Goal: Find contact information: Find contact information

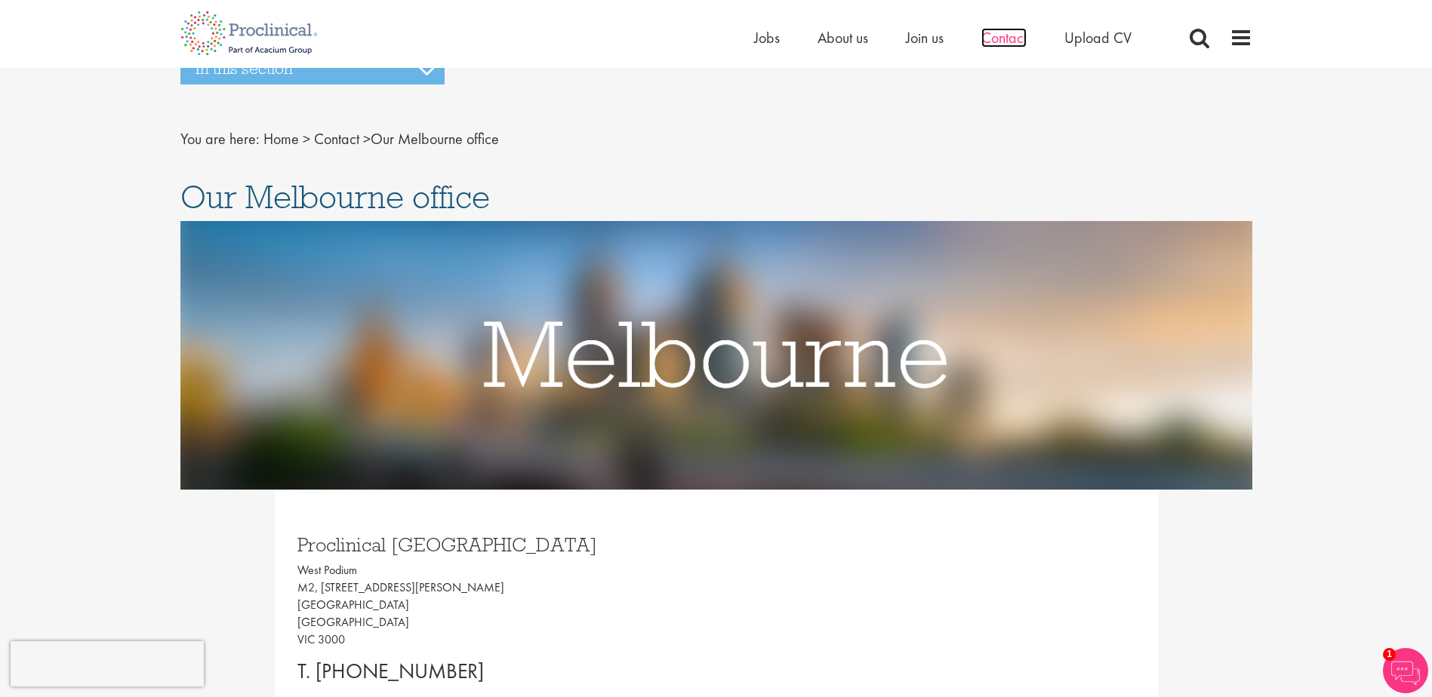
click at [1014, 38] on span "Contact" at bounding box center [1003, 38] width 45 height 20
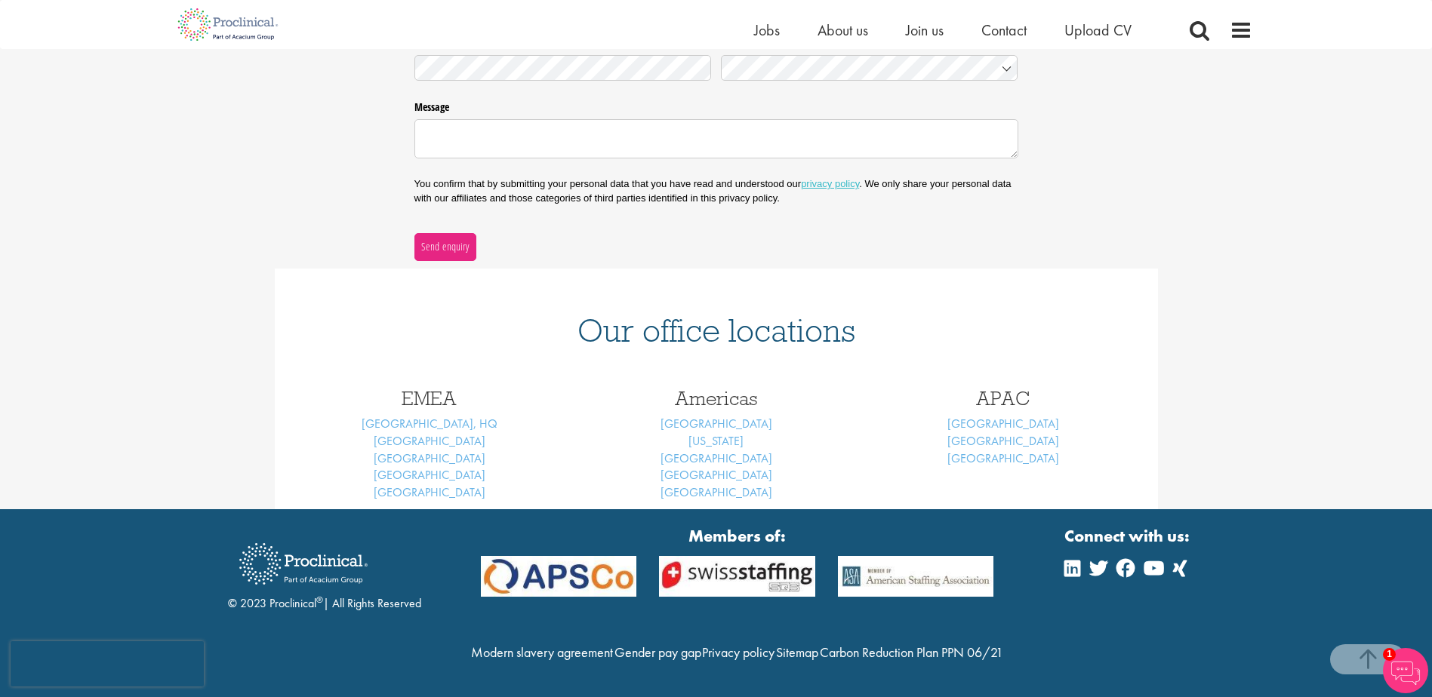
scroll to position [438, 0]
click at [1003, 416] on link "[GEOGRAPHIC_DATA]" at bounding box center [1003, 424] width 112 height 16
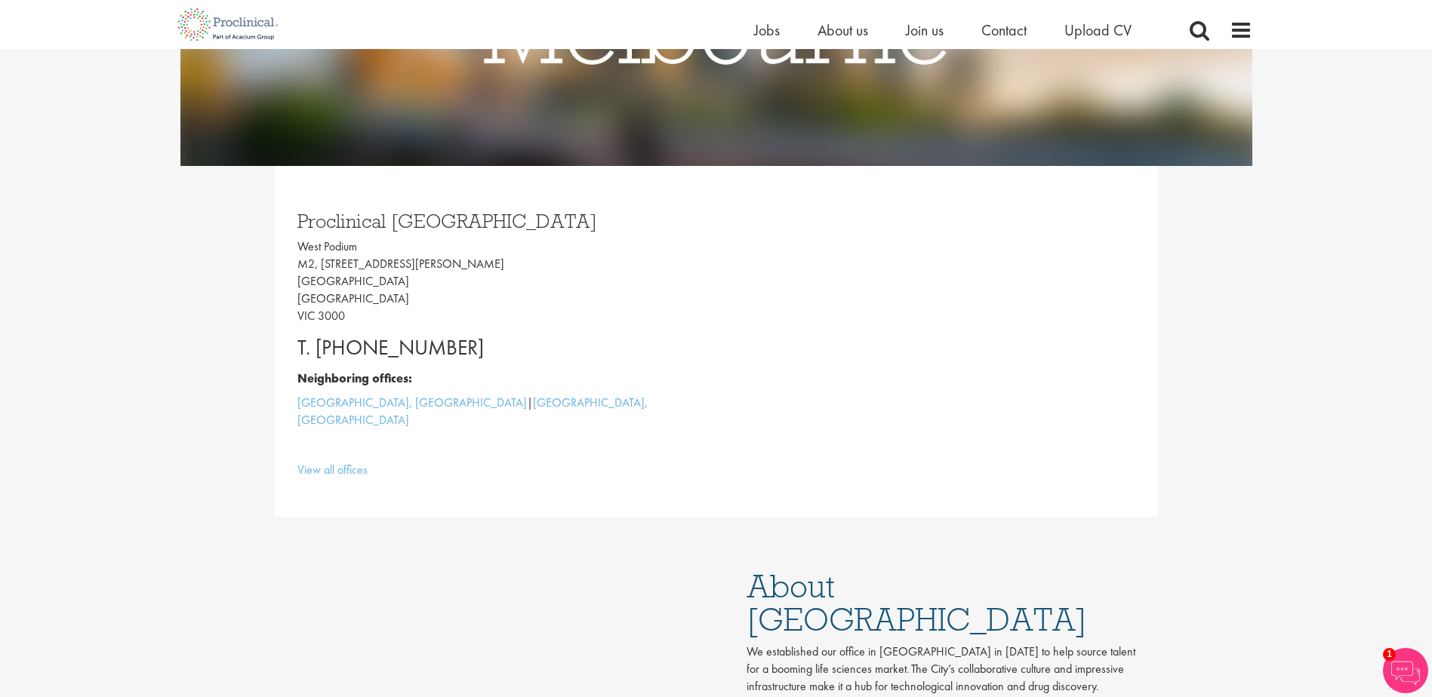
scroll to position [151, 0]
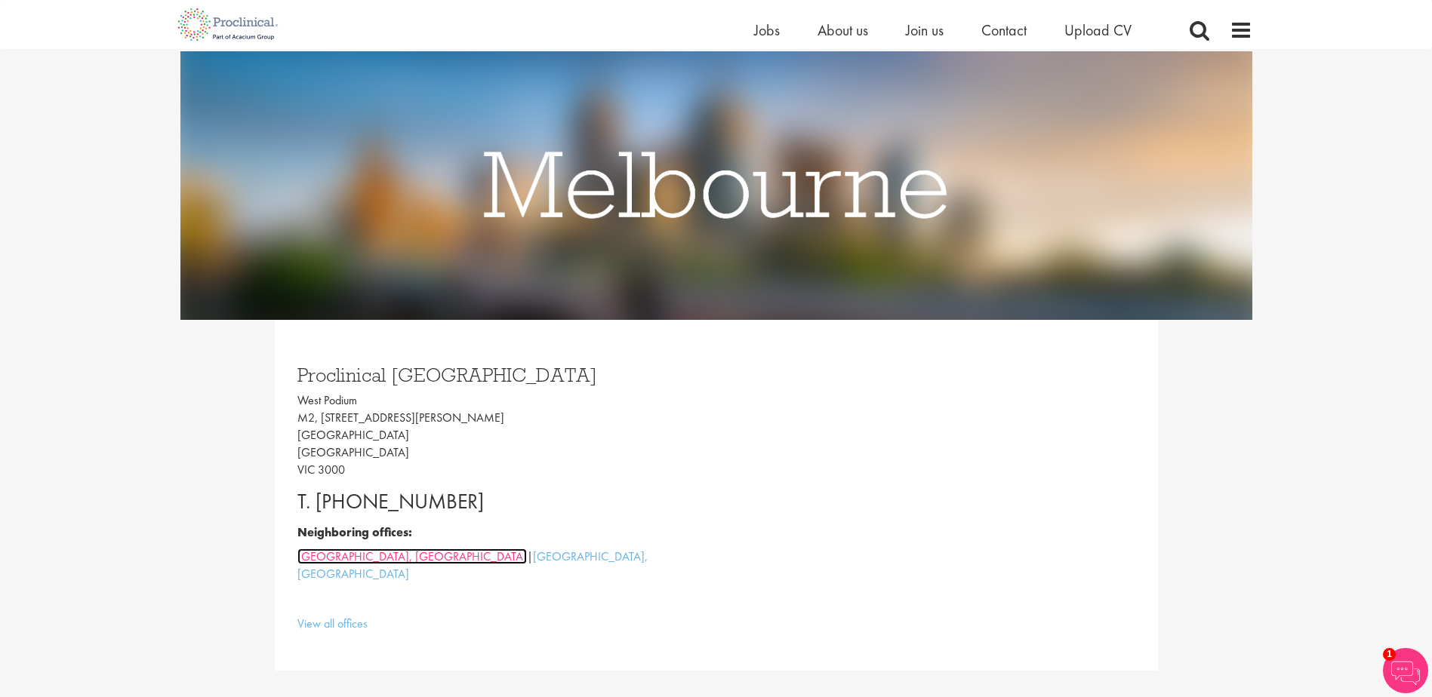
click at [315, 554] on link "[GEOGRAPHIC_DATA], [GEOGRAPHIC_DATA]" at bounding box center [411, 557] width 229 height 16
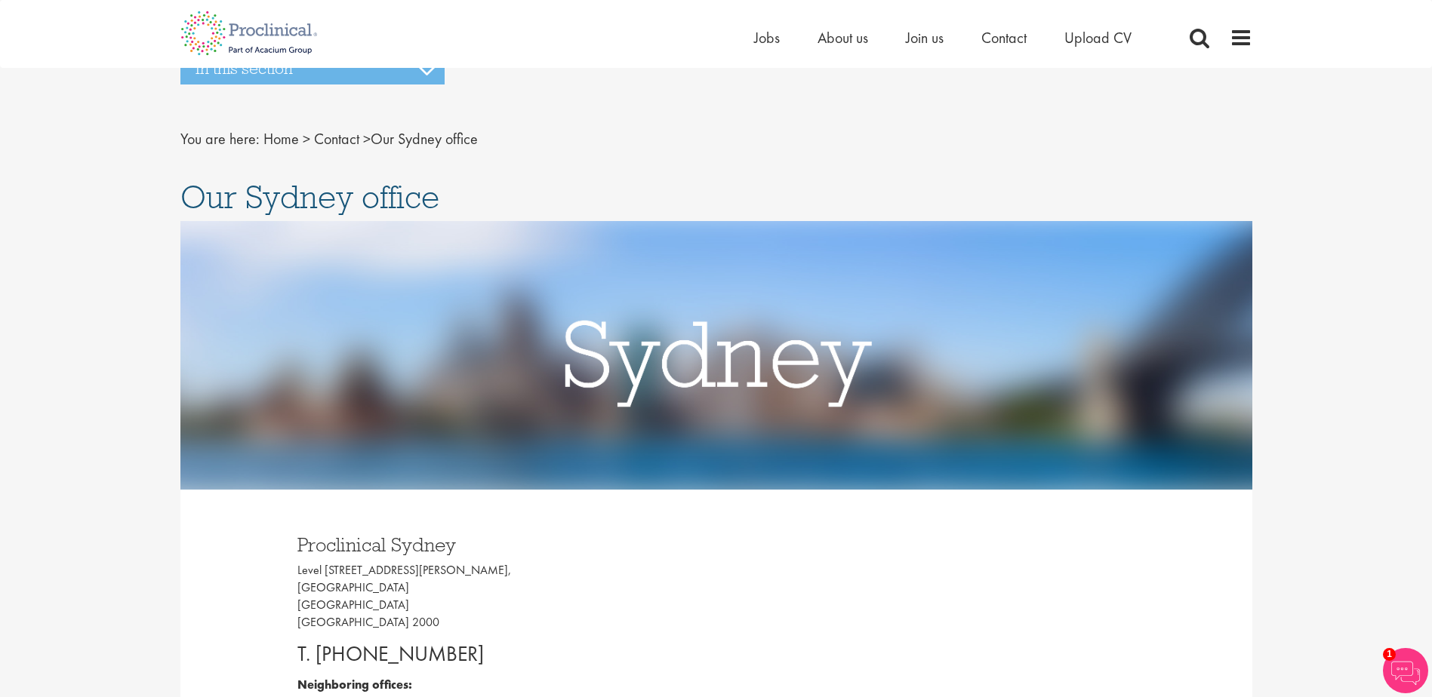
click at [687, 21] on div "Home Jobs About us Join us Contact Upload CV" at bounding box center [710, 28] width 1083 height 57
